Goal: Information Seeking & Learning: Learn about a topic

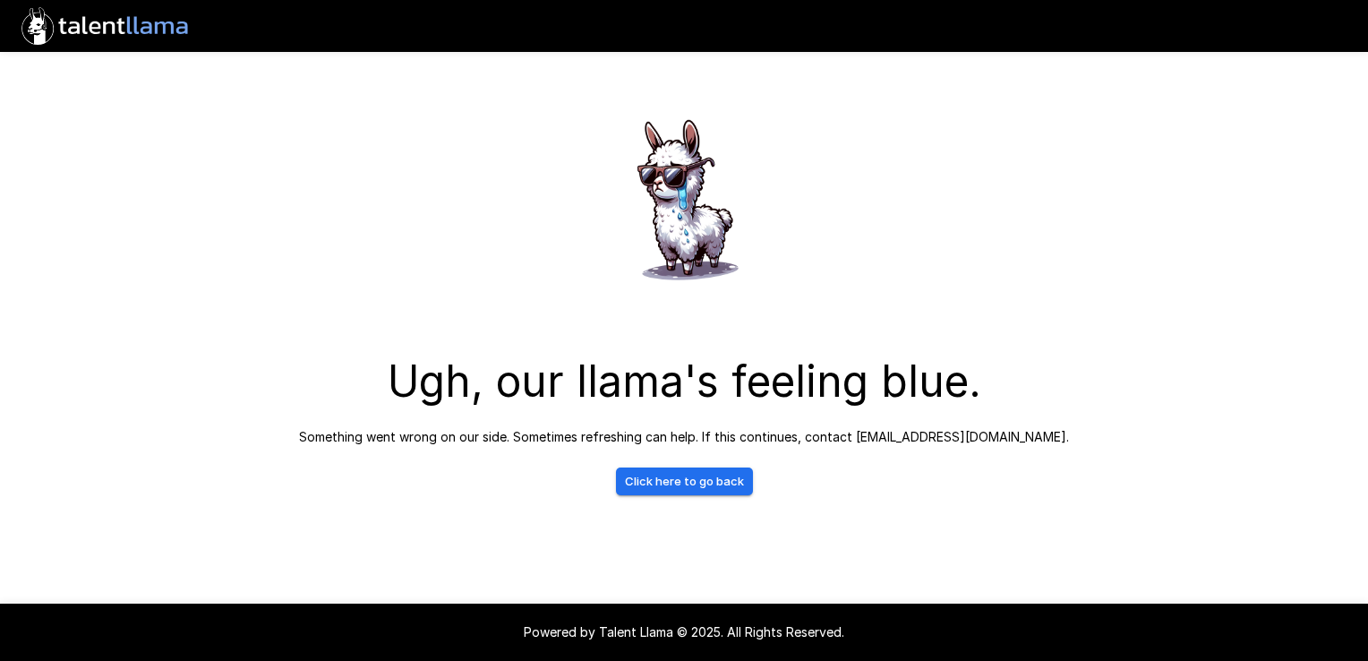
click at [735, 475] on link "Click here to go back" at bounding box center [684, 481] width 137 height 28
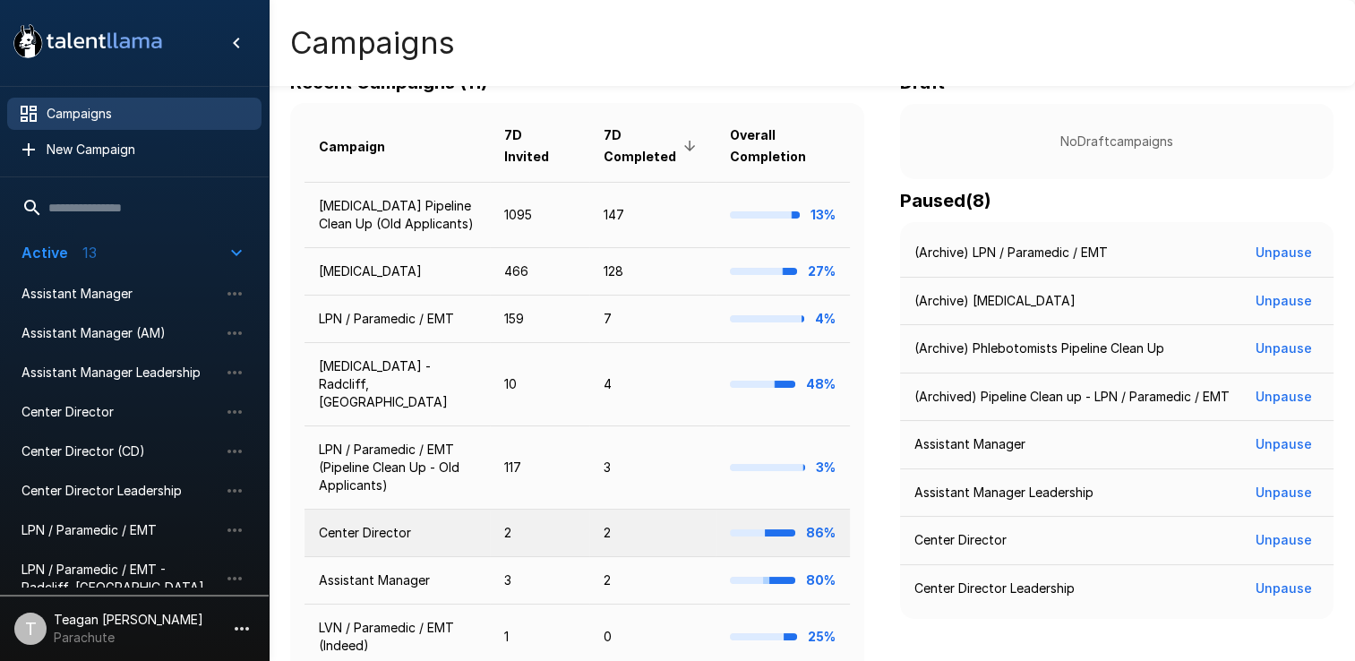
scroll to position [265, 0]
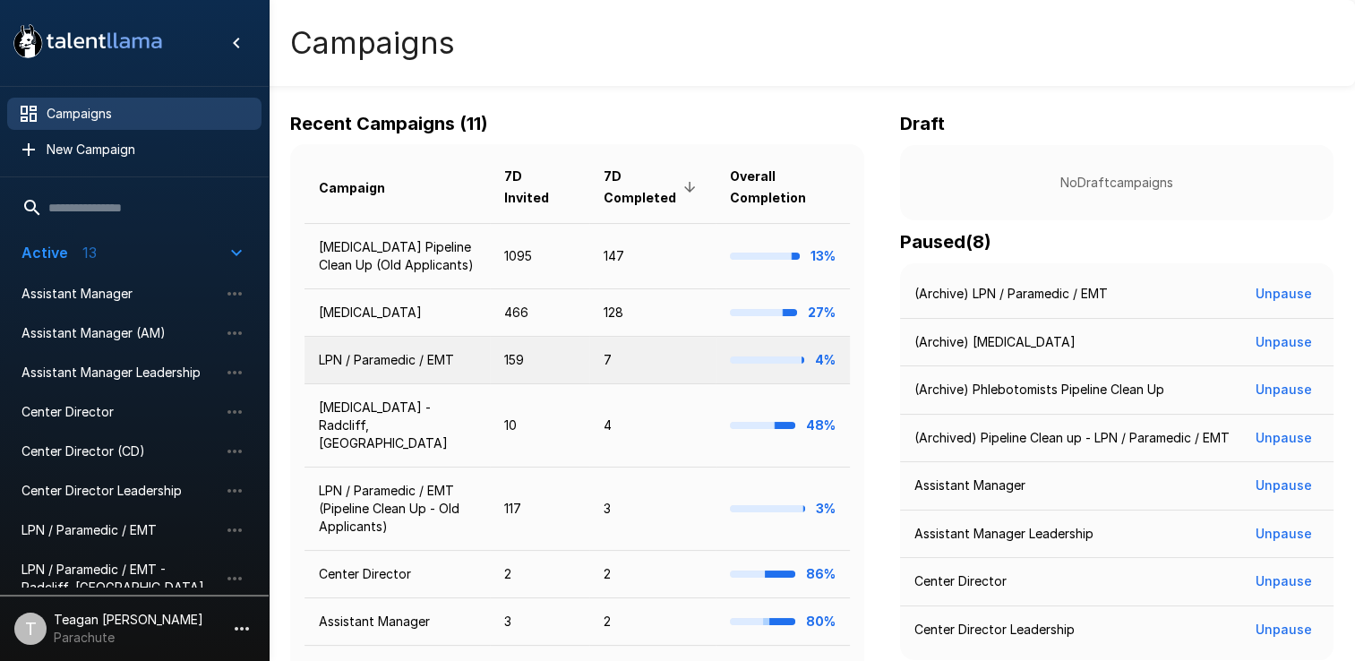
click at [411, 370] on td "LPN / Paramedic / EMT" at bounding box center [396, 360] width 185 height 47
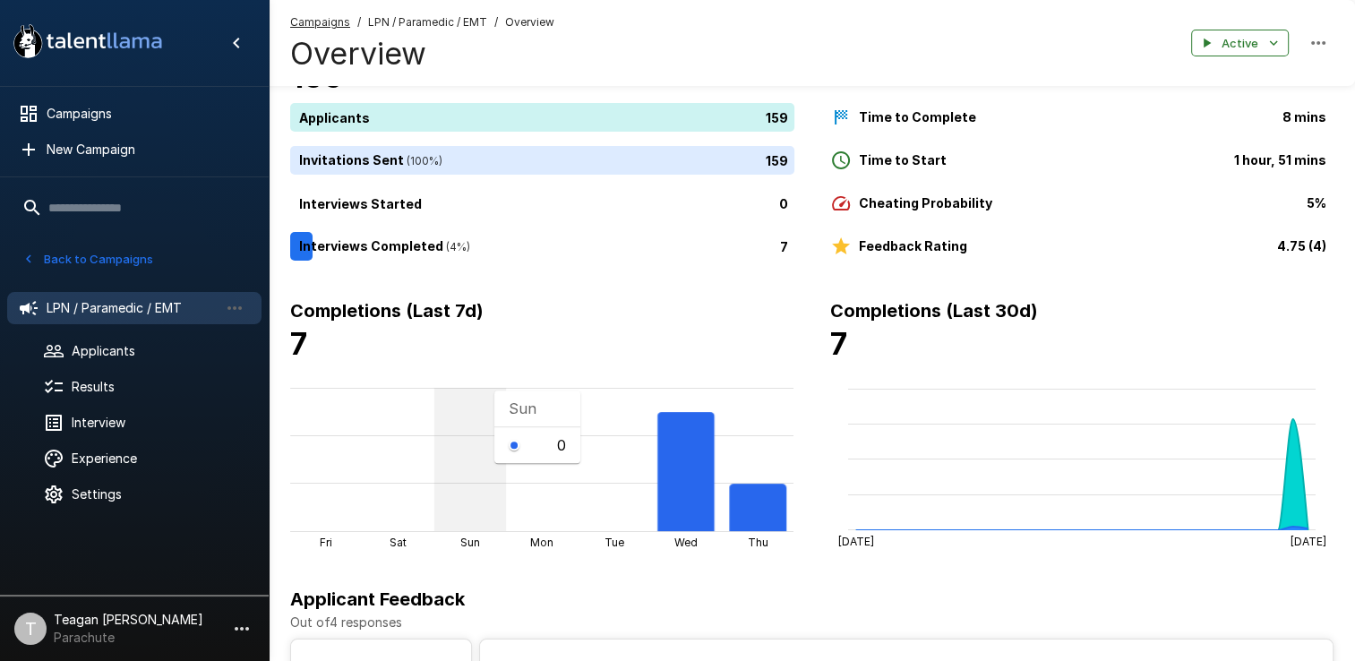
scroll to position [39, 0]
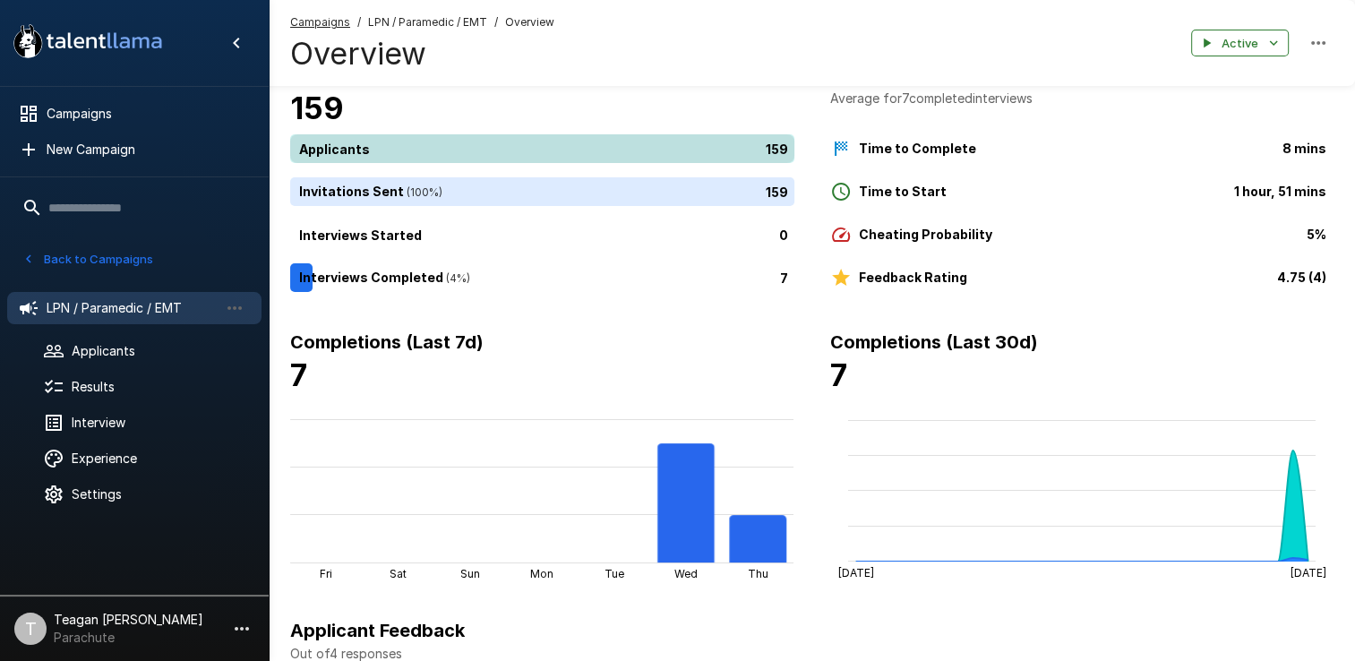
drag, startPoint x: 347, startPoint y: 162, endPoint x: 344, endPoint y: 153, distance: 9.6
click at [347, 162] on div "Applicants 159 Invitations Sent ( 100 %) 159 Interviews Started 0 Interviews Co…" at bounding box center [542, 213] width 504 height 158
click at [344, 152] on div "159" at bounding box center [545, 148] width 511 height 29
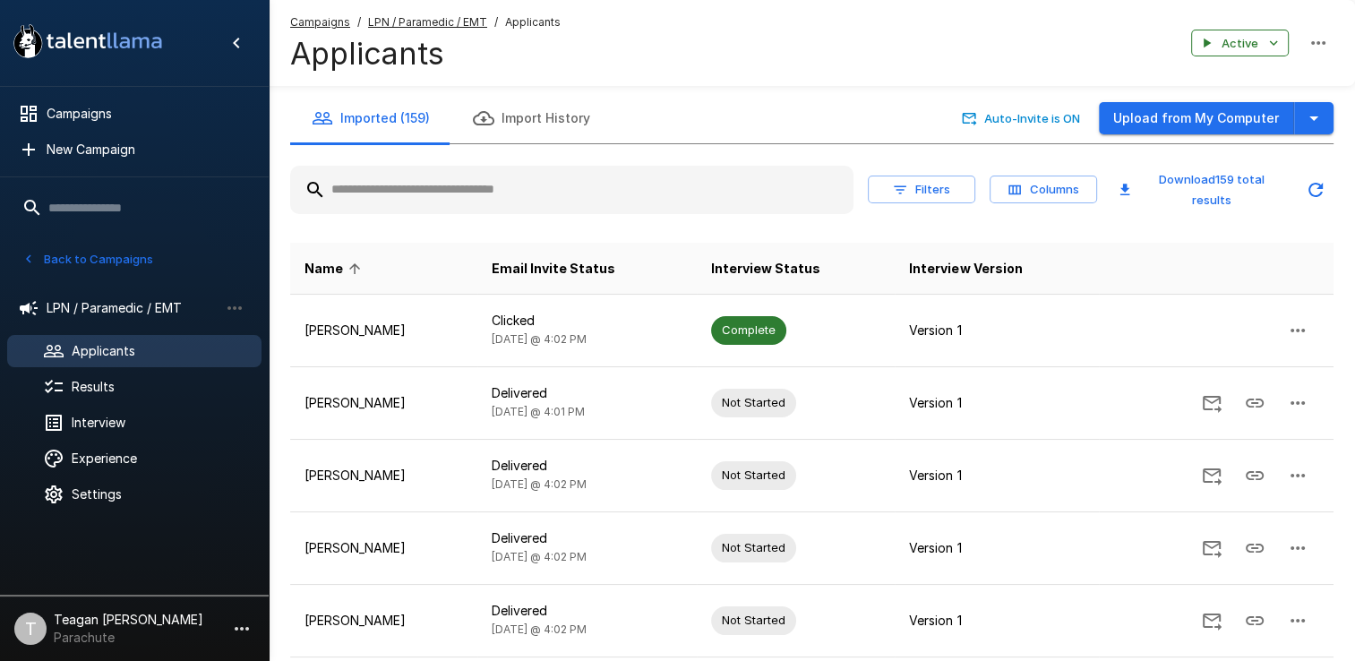
click at [403, 29] on span "LPN / Paramedic / EMT" at bounding box center [427, 22] width 119 height 18
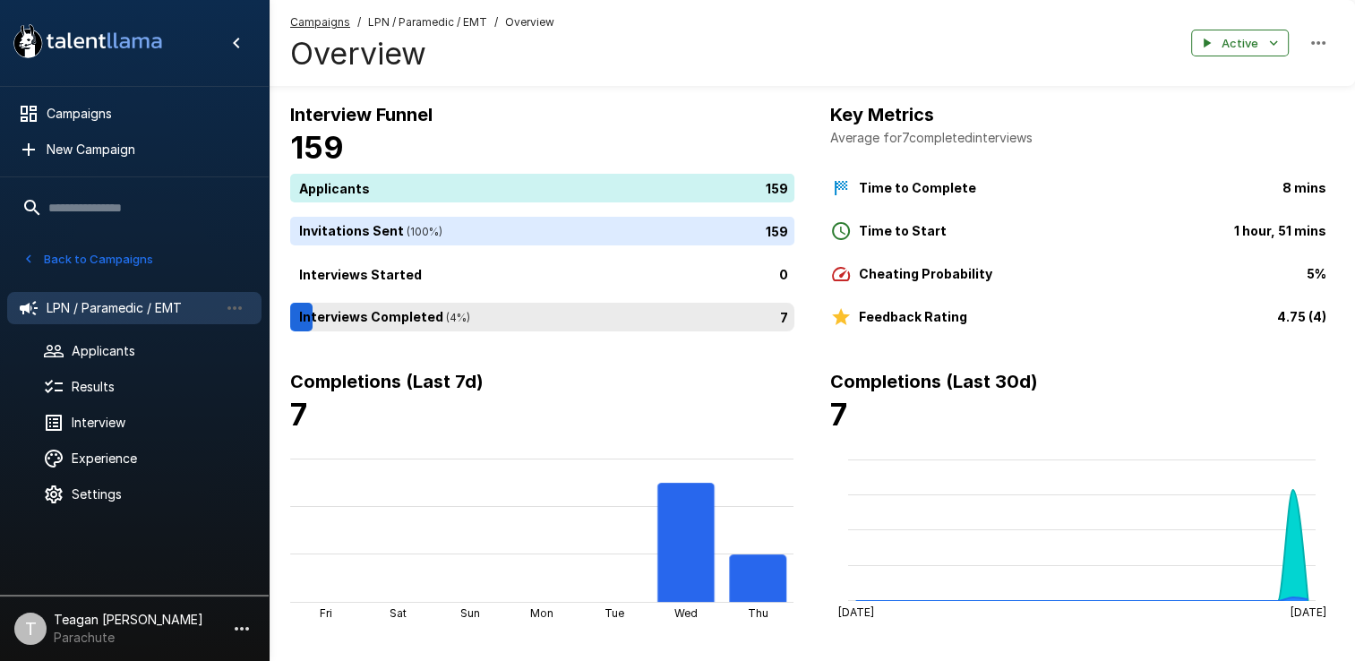
click at [361, 324] on div "7" at bounding box center [545, 317] width 511 height 29
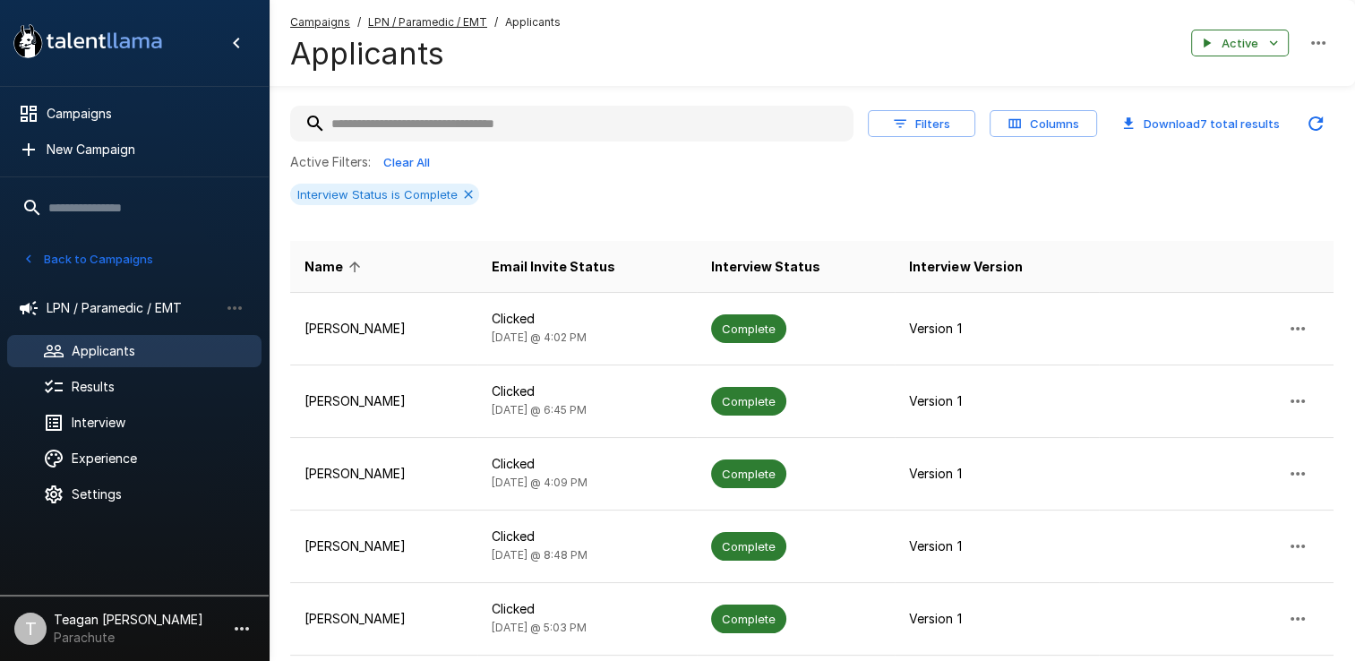
scroll to position [329, 0]
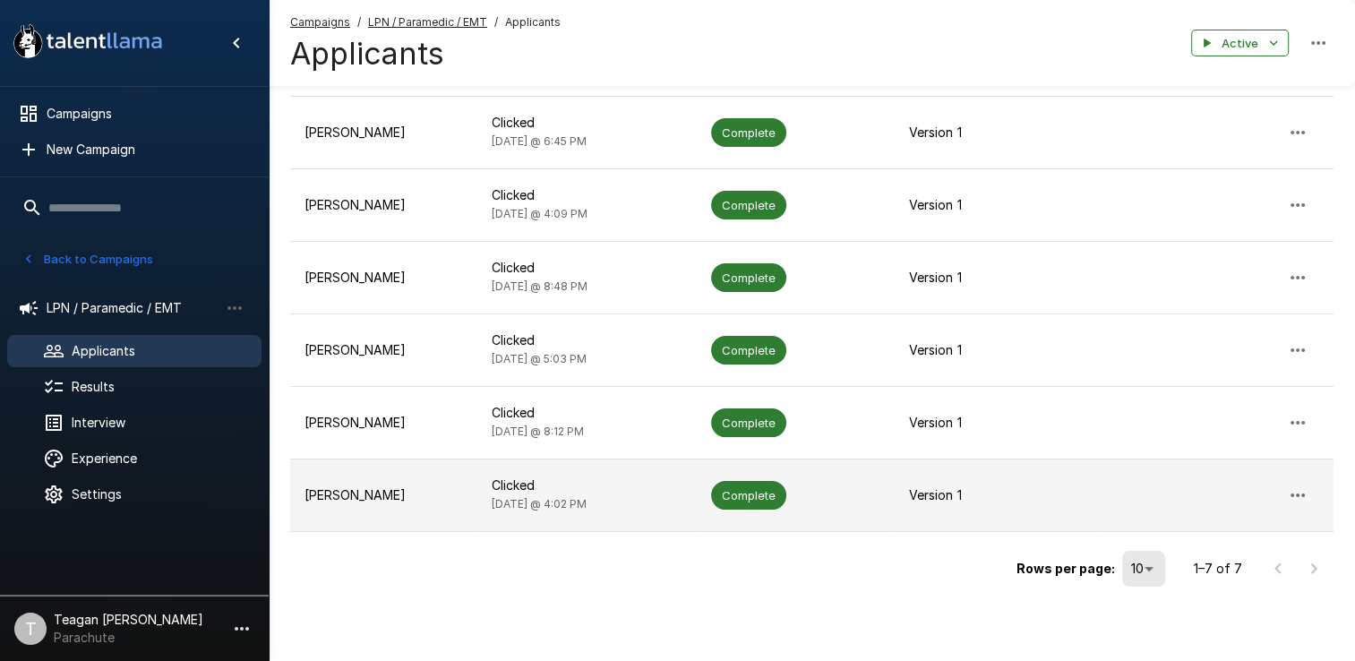
click at [419, 525] on td "Whitney Jones" at bounding box center [383, 495] width 187 height 73
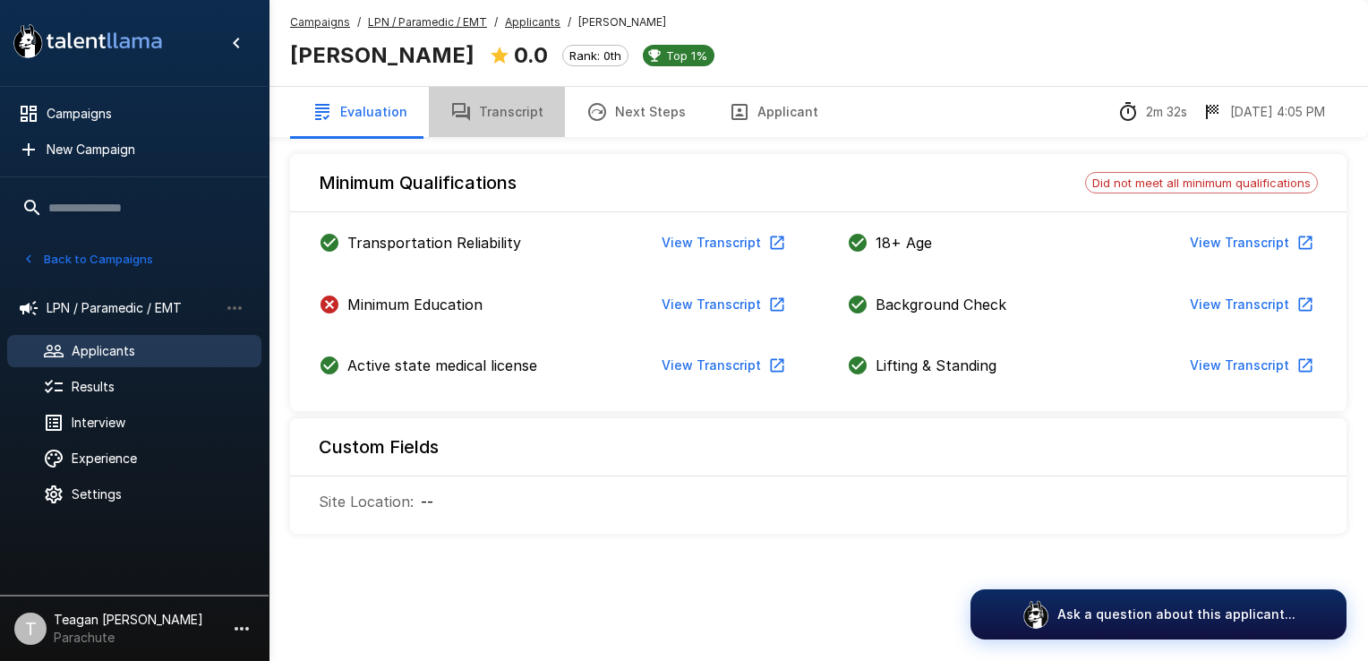
click at [516, 104] on button "Transcript" at bounding box center [497, 112] width 136 height 50
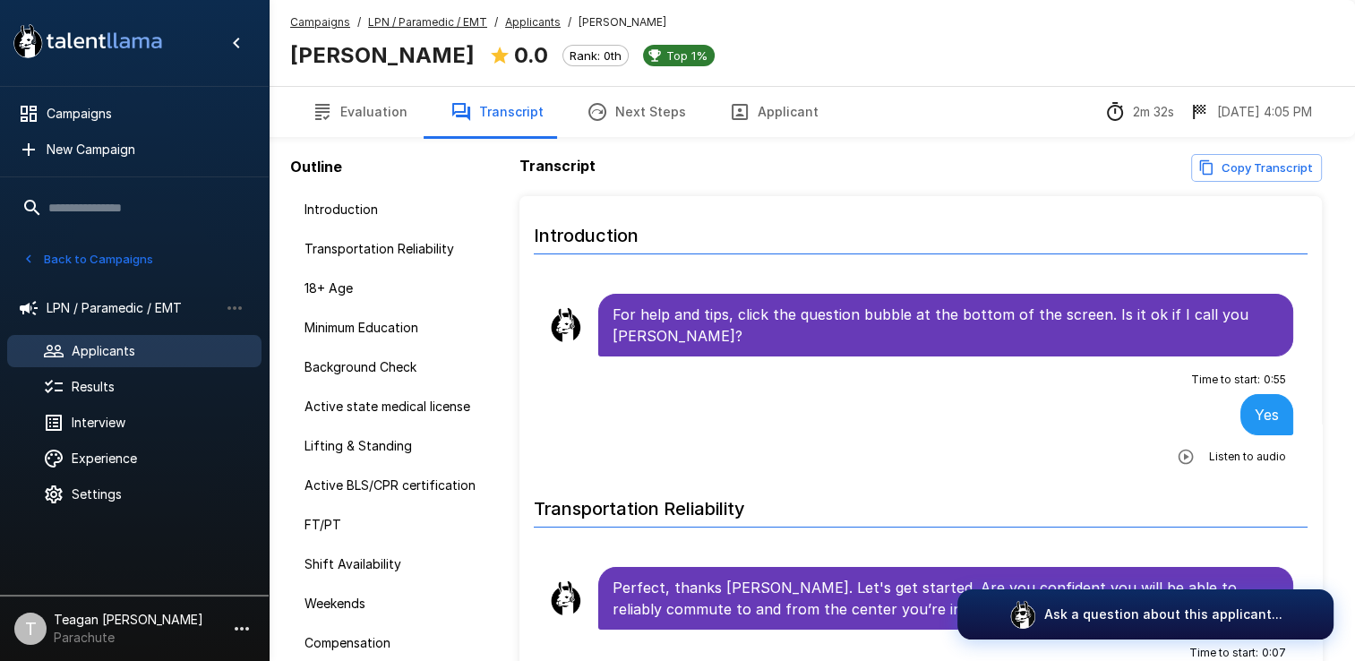
click at [1093, 481] on h6 "Transportation Reliability" at bounding box center [921, 503] width 774 height 47
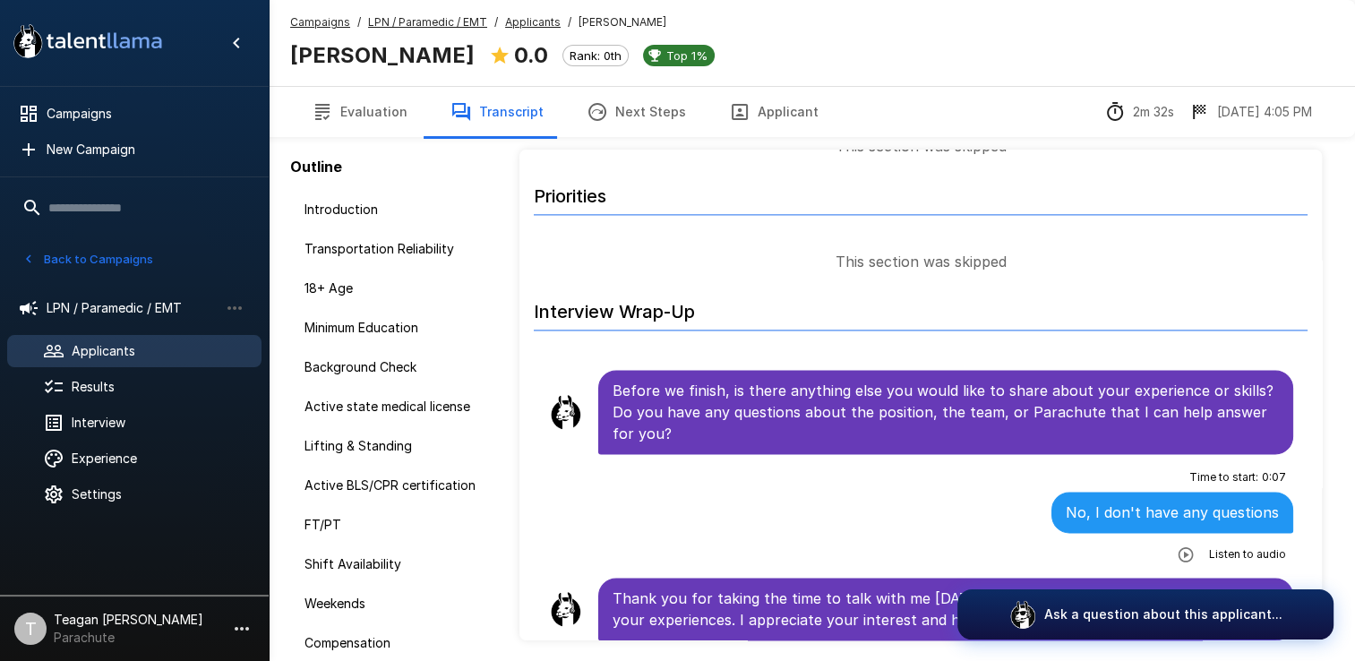
scroll to position [112, 0]
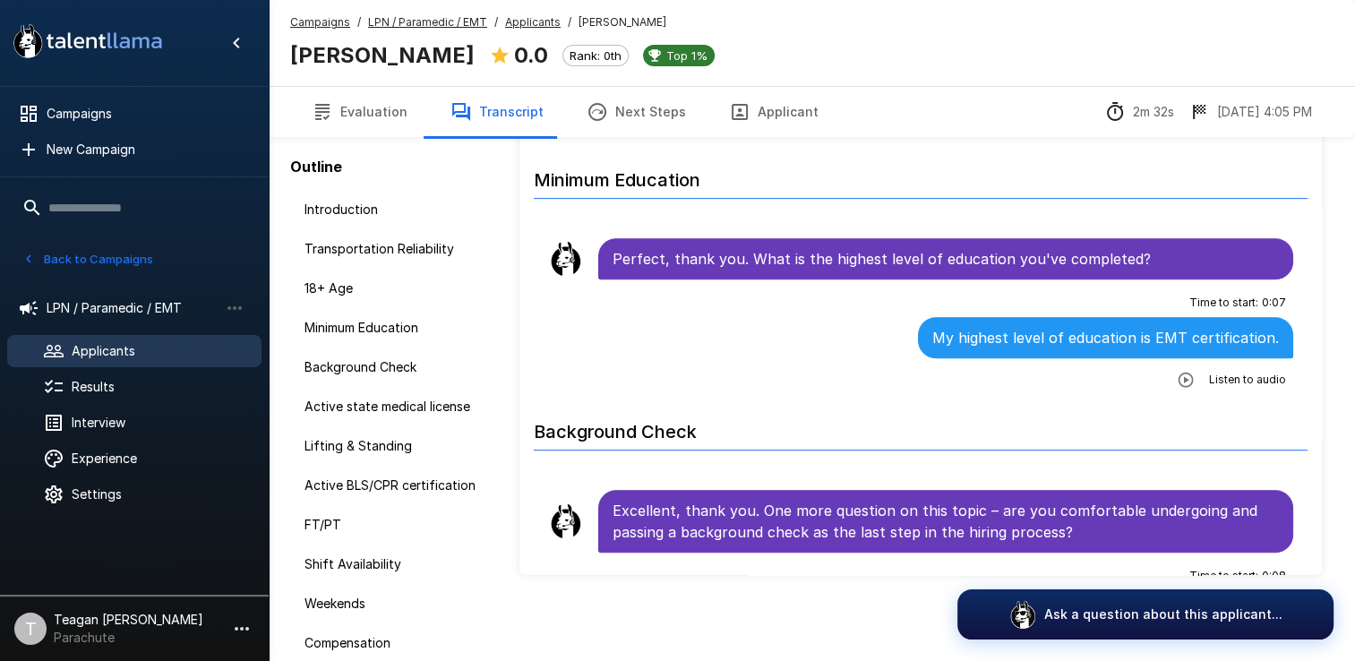
scroll to position [560, 0]
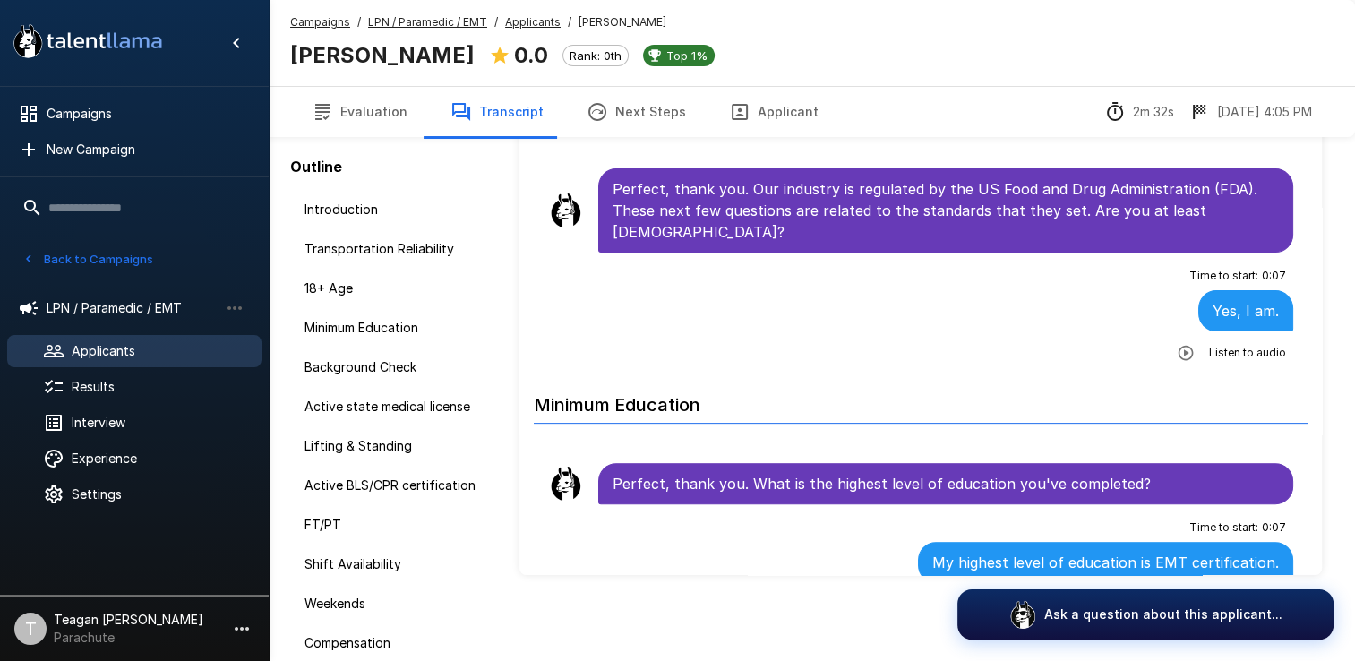
click at [436, 26] on u "LPN / Paramedic / EMT" at bounding box center [427, 21] width 119 height 13
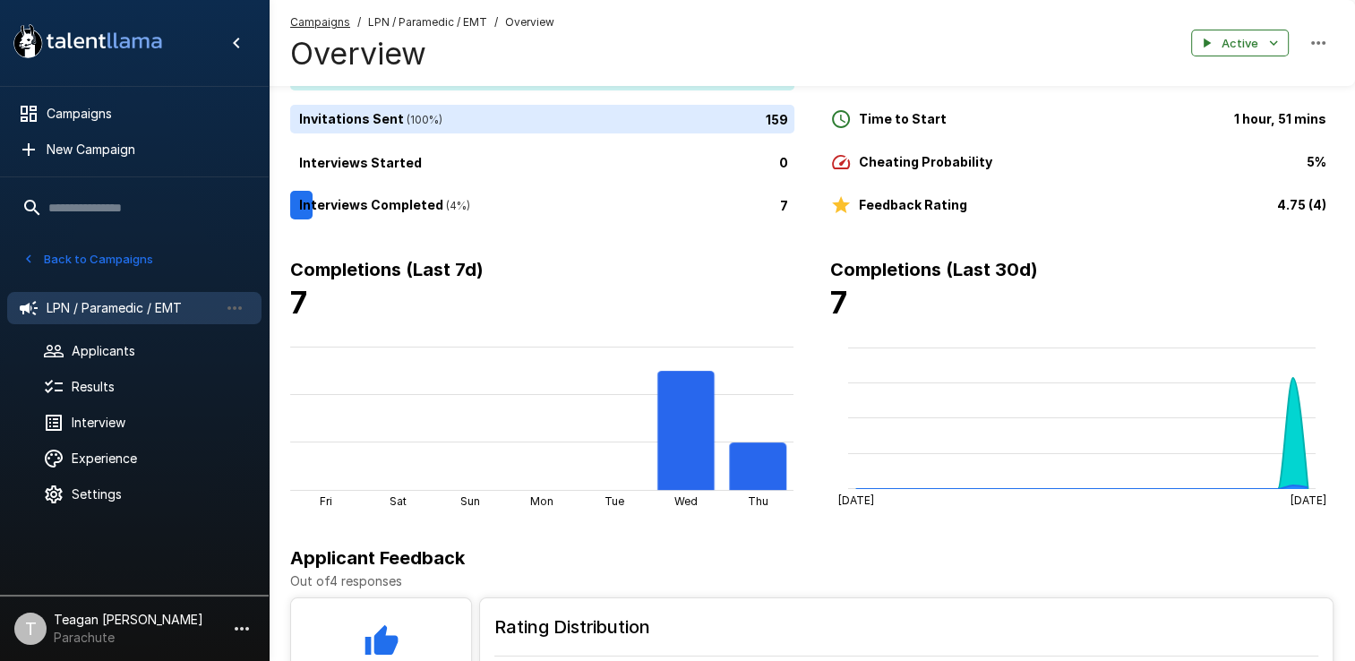
click at [317, 18] on u "Campaigns" at bounding box center [320, 21] width 60 height 13
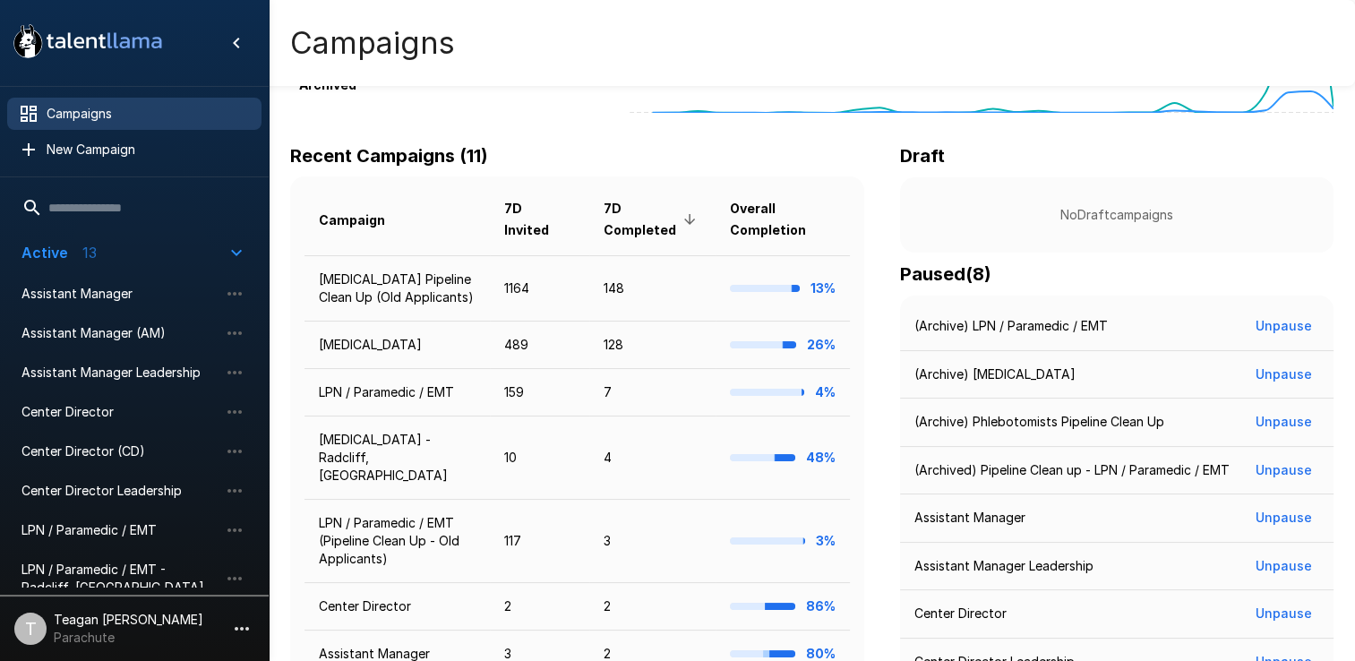
scroll to position [381, 0]
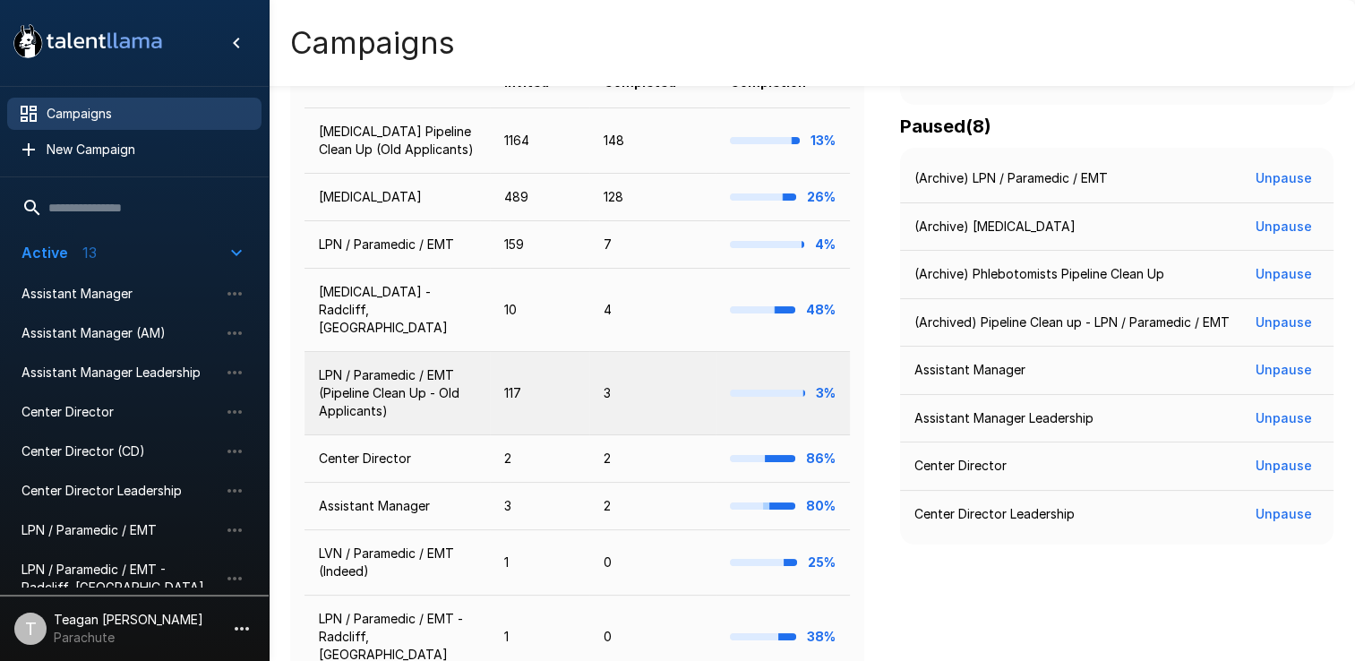
click at [416, 357] on td "LPN / Paramedic / EMT (Pipeline Clean Up - Old Applicants)" at bounding box center [396, 393] width 185 height 83
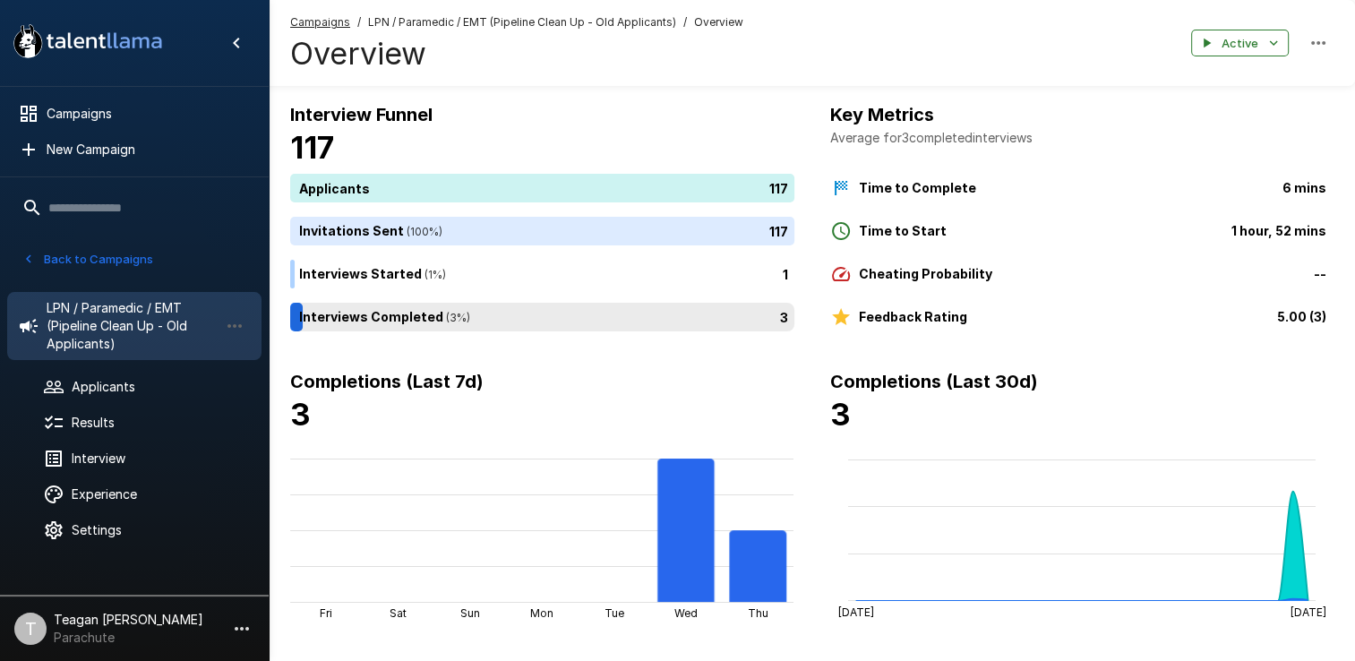
click at [498, 313] on div "3" at bounding box center [545, 317] width 511 height 29
